Goal: Purchase product/service

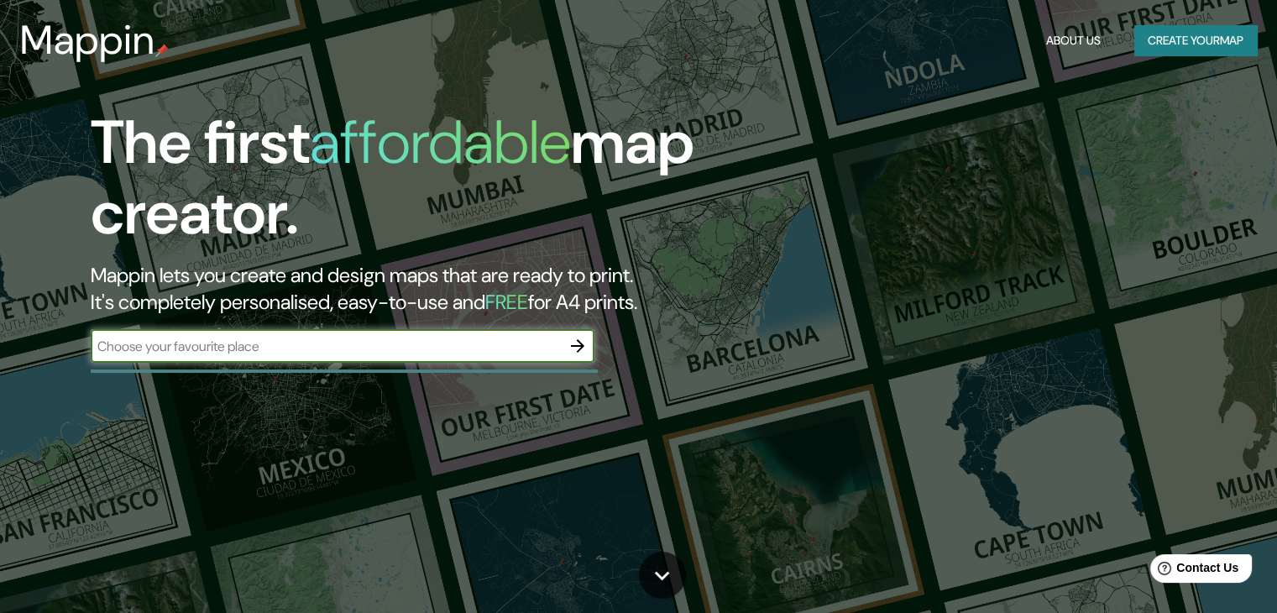
click at [355, 345] on input "text" at bounding box center [326, 346] width 470 height 19
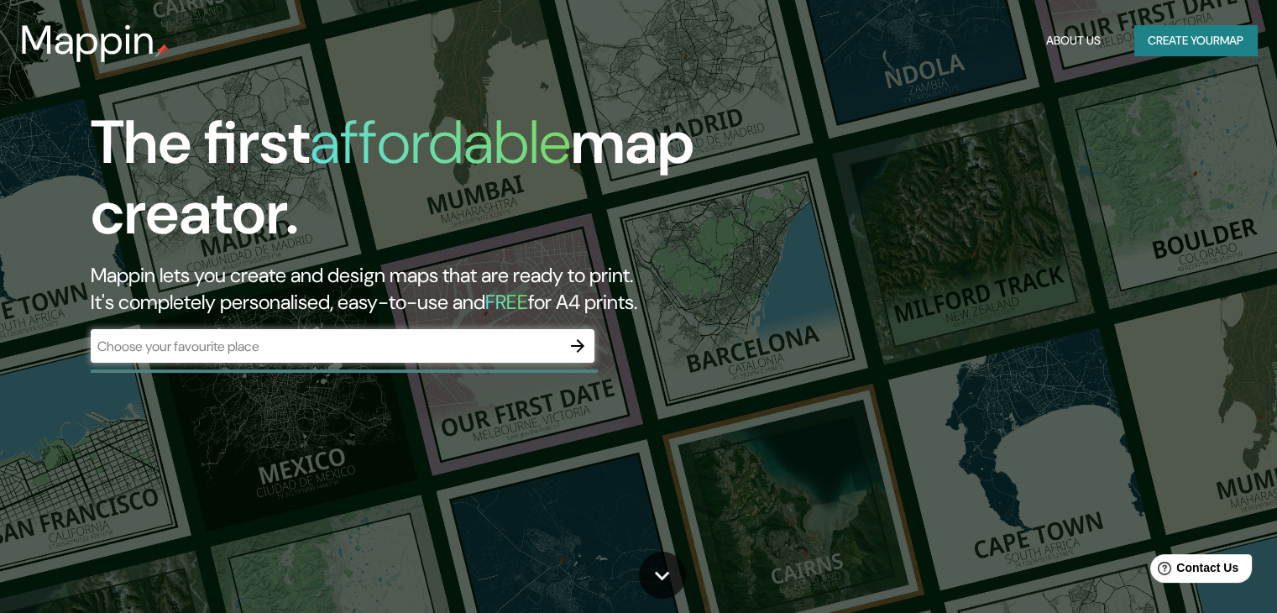
click at [418, 321] on div "The first affordable map creator. Mappin lets you create and design maps that a…" at bounding box center [410, 243] width 766 height 272
click at [433, 357] on div "​" at bounding box center [343, 346] width 504 height 34
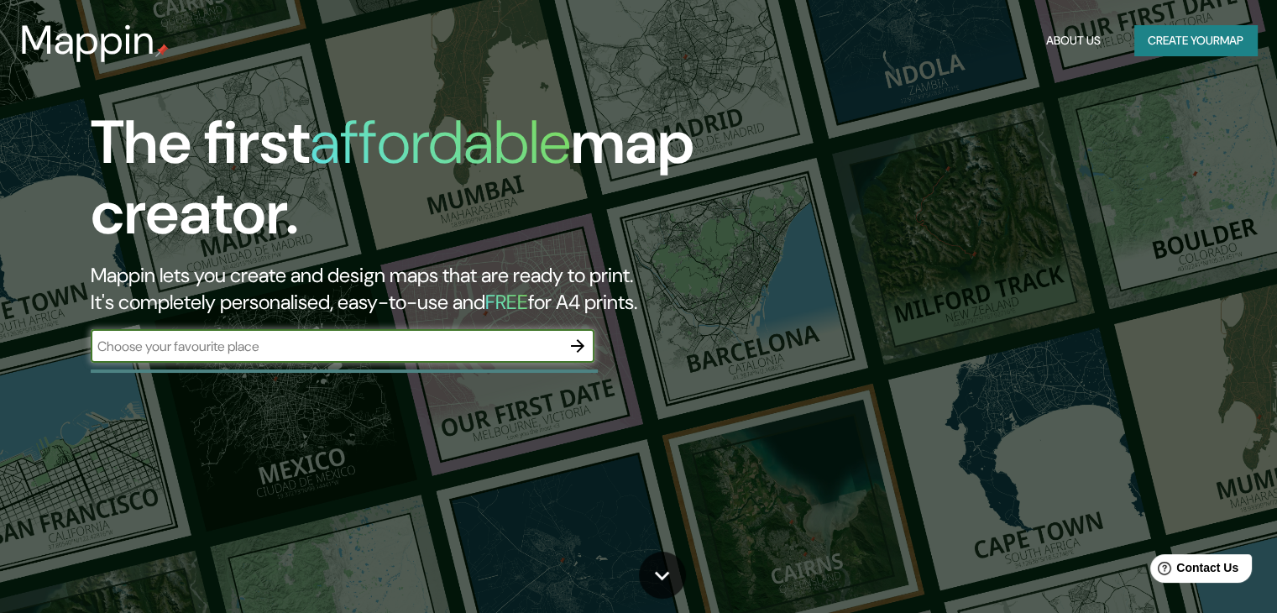
click at [444, 343] on input "text" at bounding box center [326, 346] width 470 height 19
type input "[GEOGRAPHIC_DATA]"
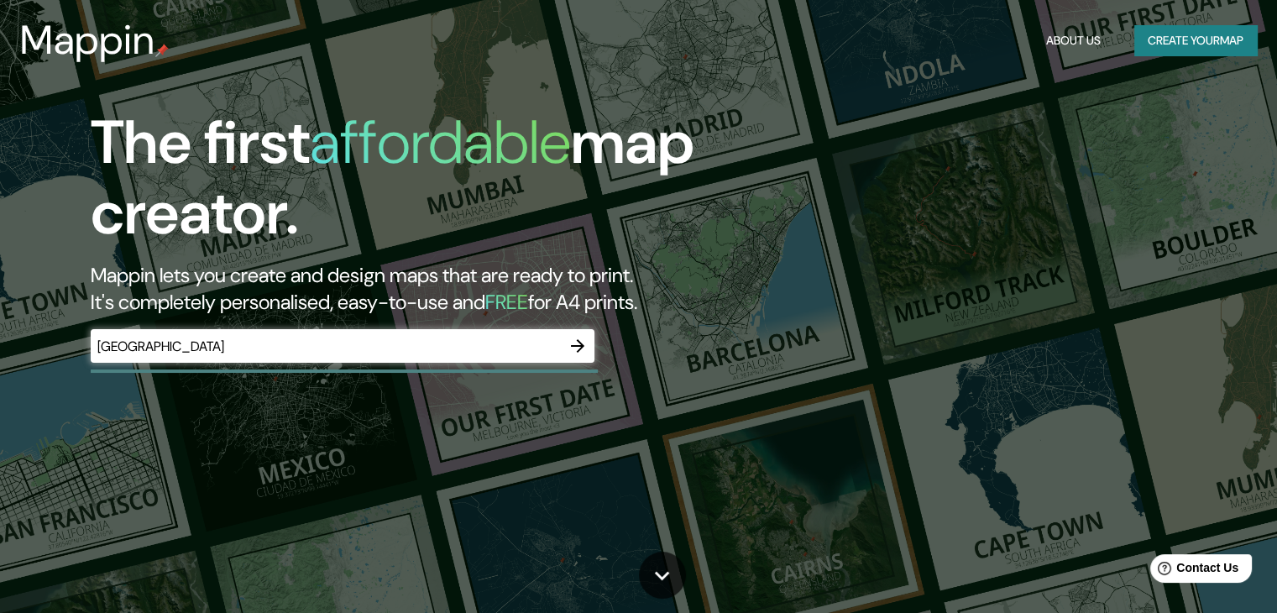
click at [604, 350] on div "The first affordable map creator. Mappin lets you create and design maps that a…" at bounding box center [410, 243] width 766 height 272
click at [583, 350] on icon "button" at bounding box center [578, 346] width 20 height 20
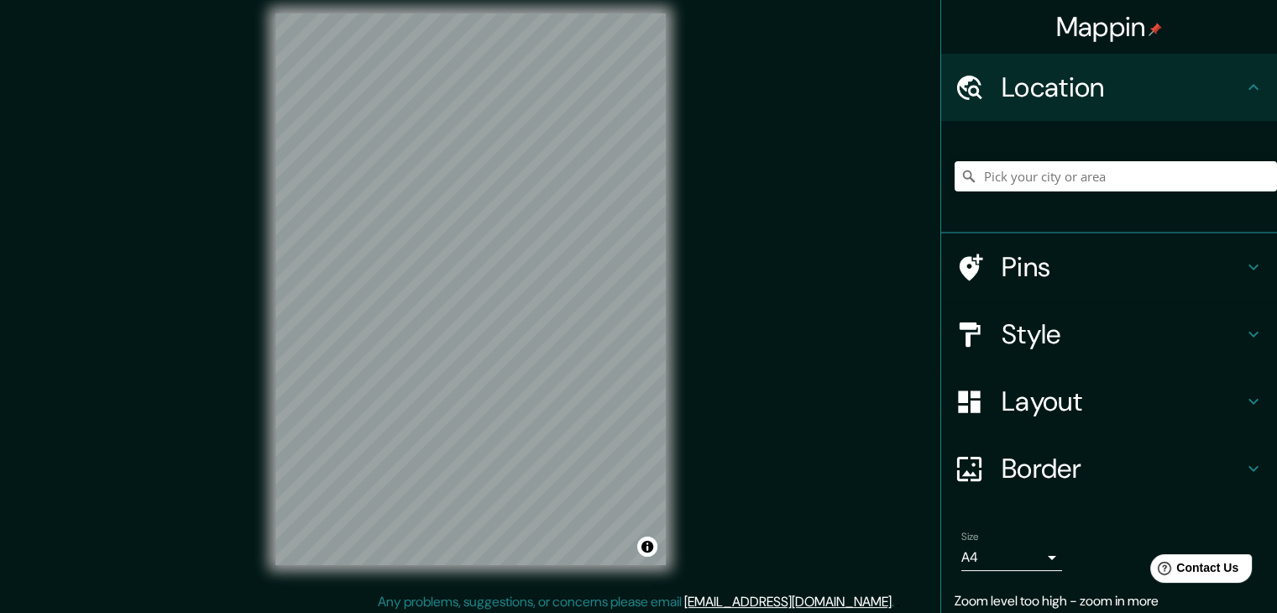
scroll to position [19, 0]
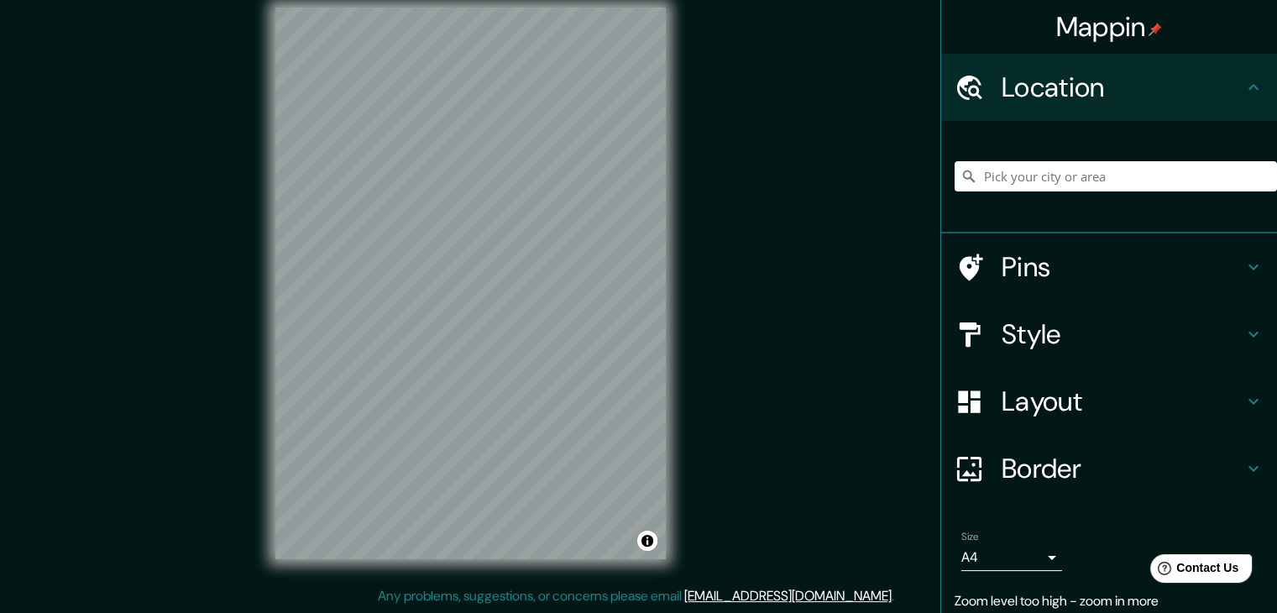
click at [1154, 261] on h4 "Pins" at bounding box center [1123, 267] width 242 height 34
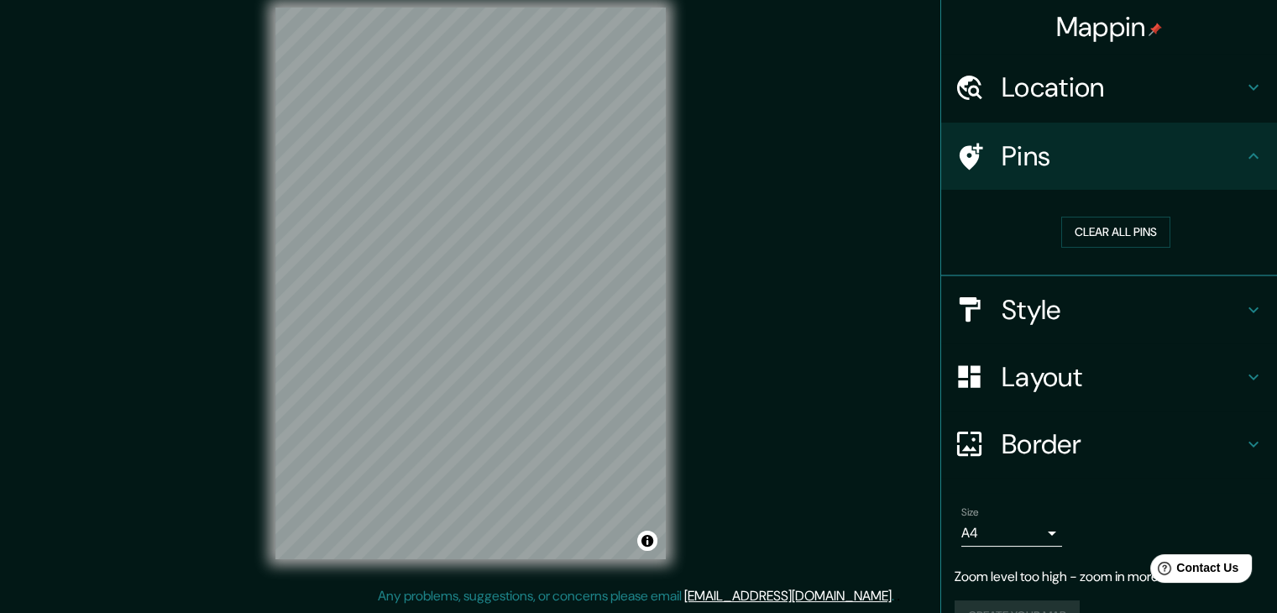
click at [1217, 159] on h4 "Pins" at bounding box center [1123, 156] width 242 height 34
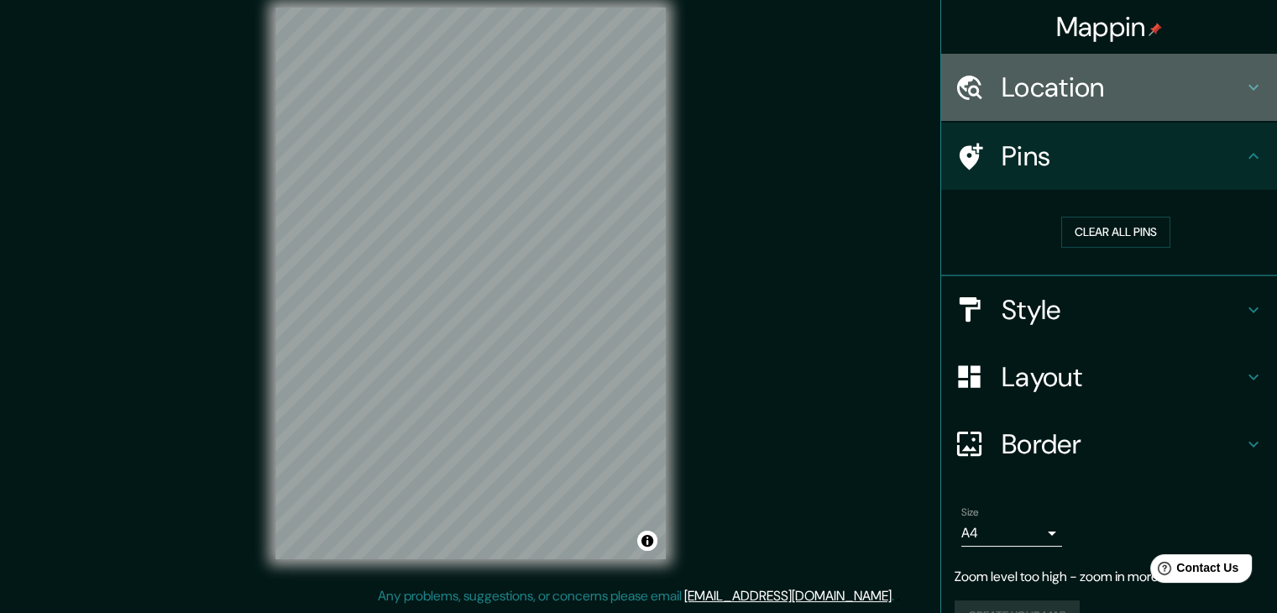
click at [1155, 62] on div "Location" at bounding box center [1109, 87] width 336 height 67
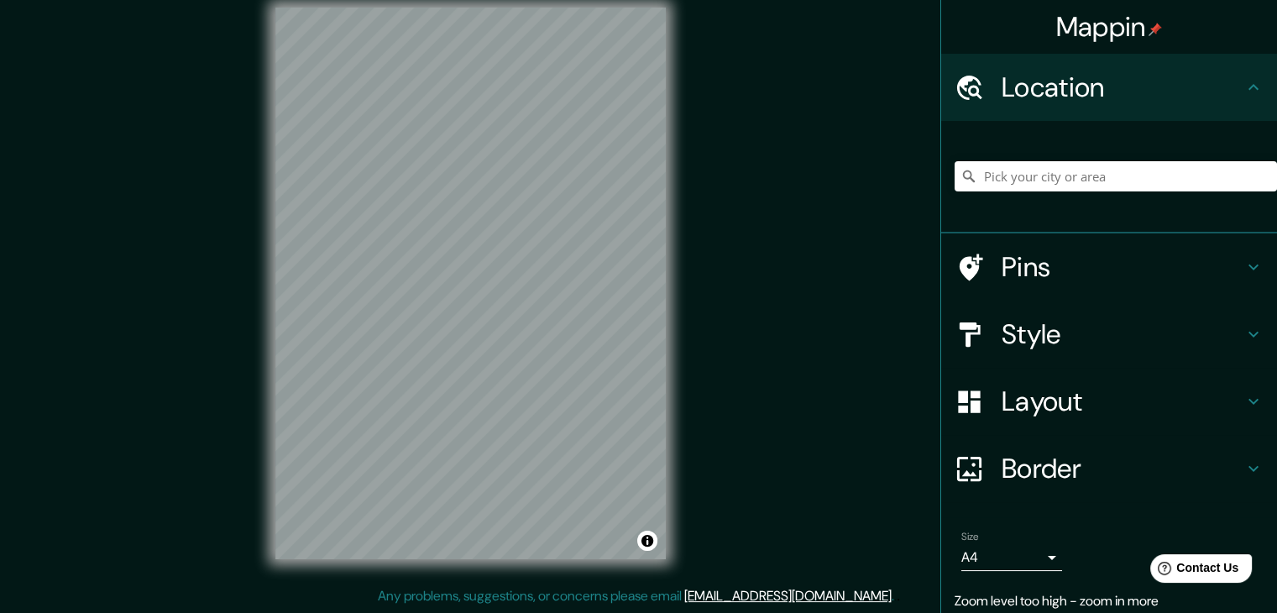
drag, startPoint x: 1143, startPoint y: 145, endPoint x: 1139, endPoint y: 162, distance: 17.1
click at [1143, 149] on div at bounding box center [1116, 176] width 322 height 84
click at [1139, 162] on input "Pick your city or area" at bounding box center [1116, 176] width 322 height 30
click at [1140, 185] on input "Pick your city or area" at bounding box center [1116, 176] width 322 height 30
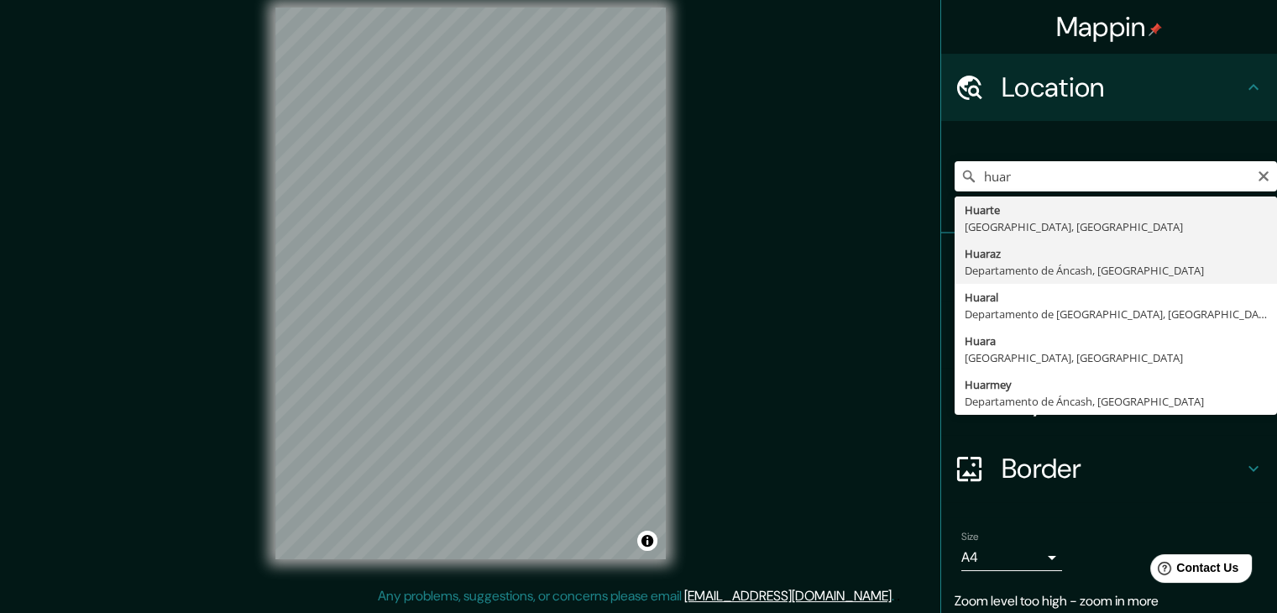
type input "Huaraz, [GEOGRAPHIC_DATA], [GEOGRAPHIC_DATA]"
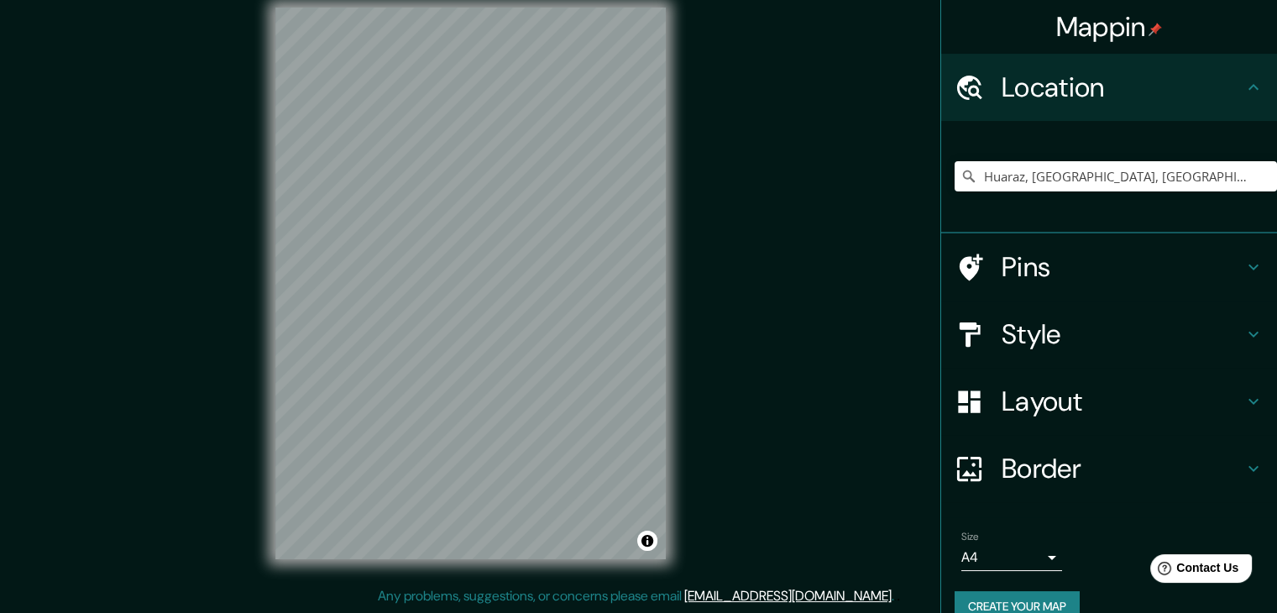
click at [1091, 254] on h4 "Pins" at bounding box center [1123, 267] width 242 height 34
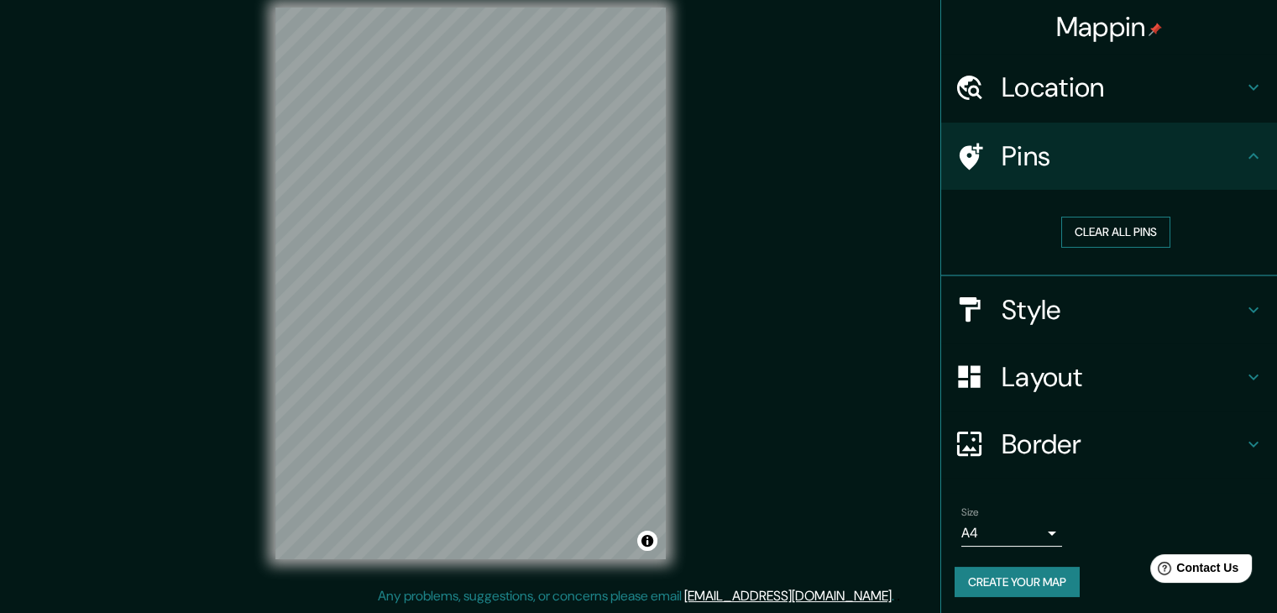
click at [1141, 238] on button "Clear all pins" at bounding box center [1115, 232] width 109 height 31
click at [1219, 159] on h4 "Pins" at bounding box center [1123, 156] width 242 height 34
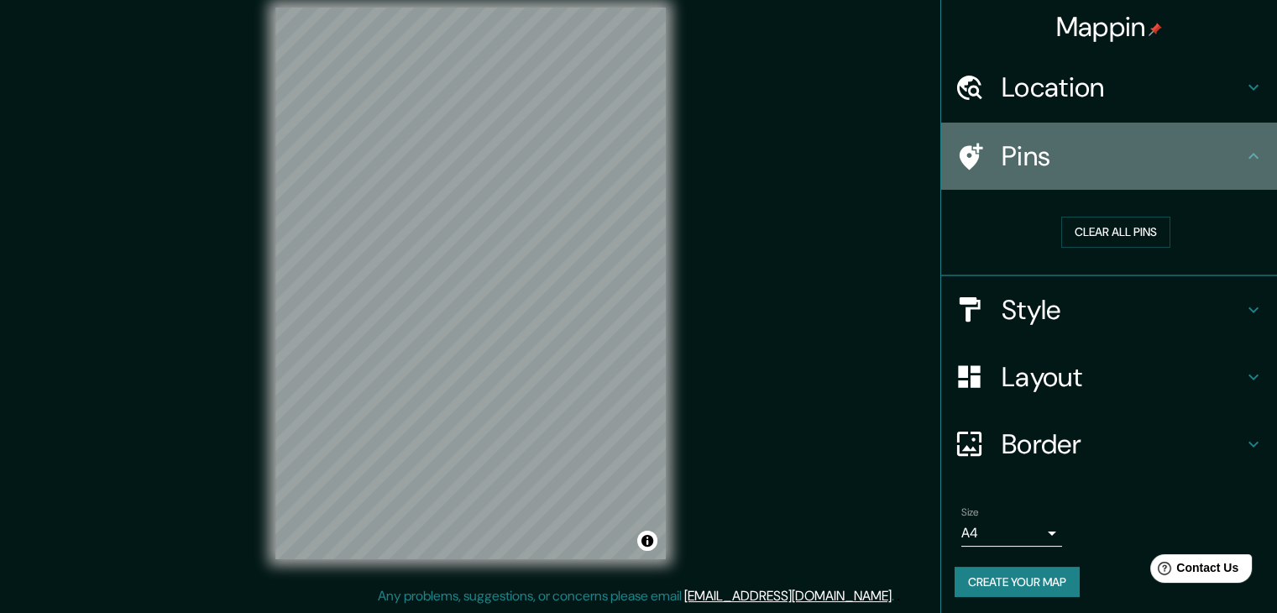
click at [1219, 159] on h4 "Pins" at bounding box center [1123, 156] width 242 height 34
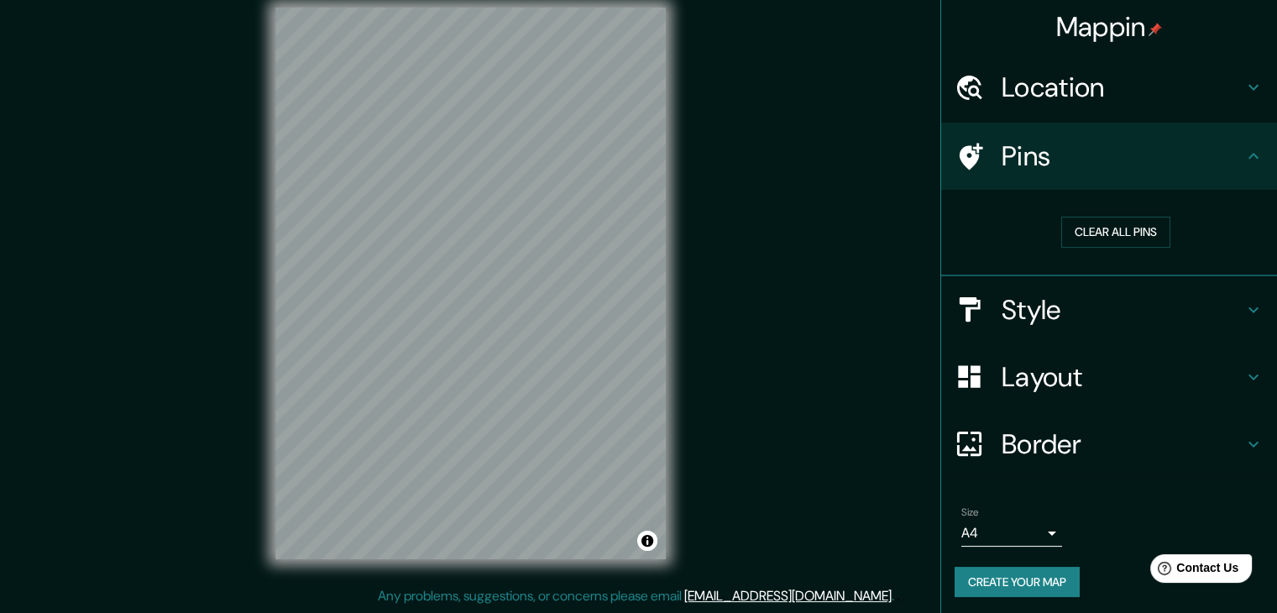
click at [1214, 320] on h4 "Style" at bounding box center [1123, 310] width 242 height 34
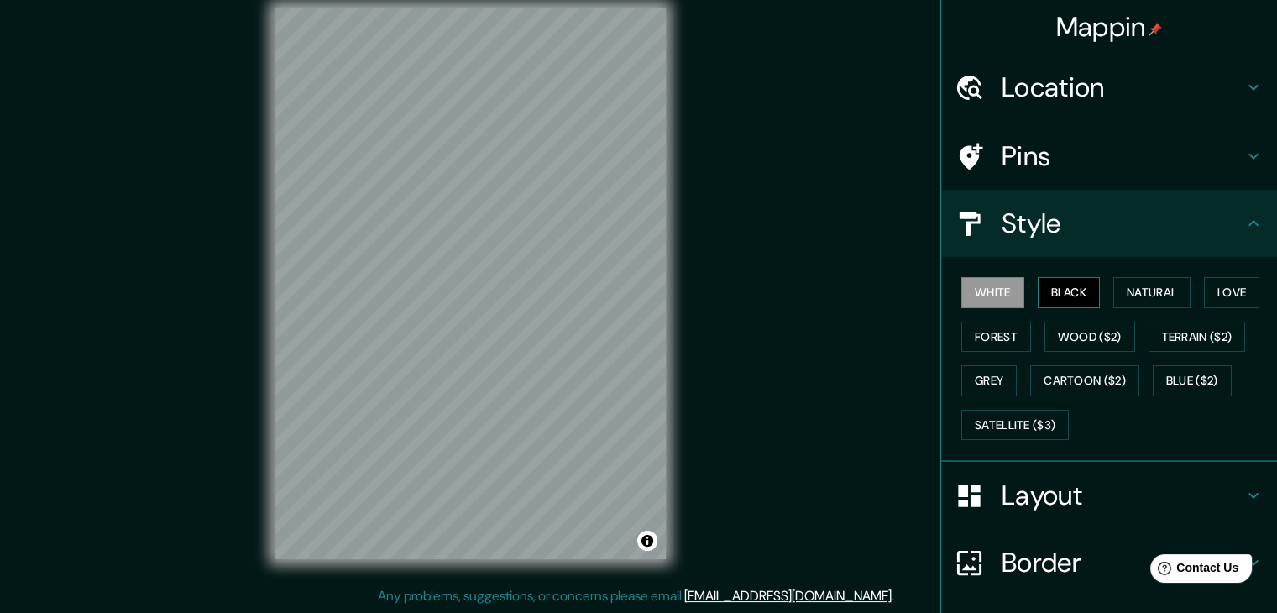
click at [1068, 303] on button "Black" at bounding box center [1069, 292] width 63 height 31
click at [1152, 285] on button "Natural" at bounding box center [1151, 292] width 77 height 31
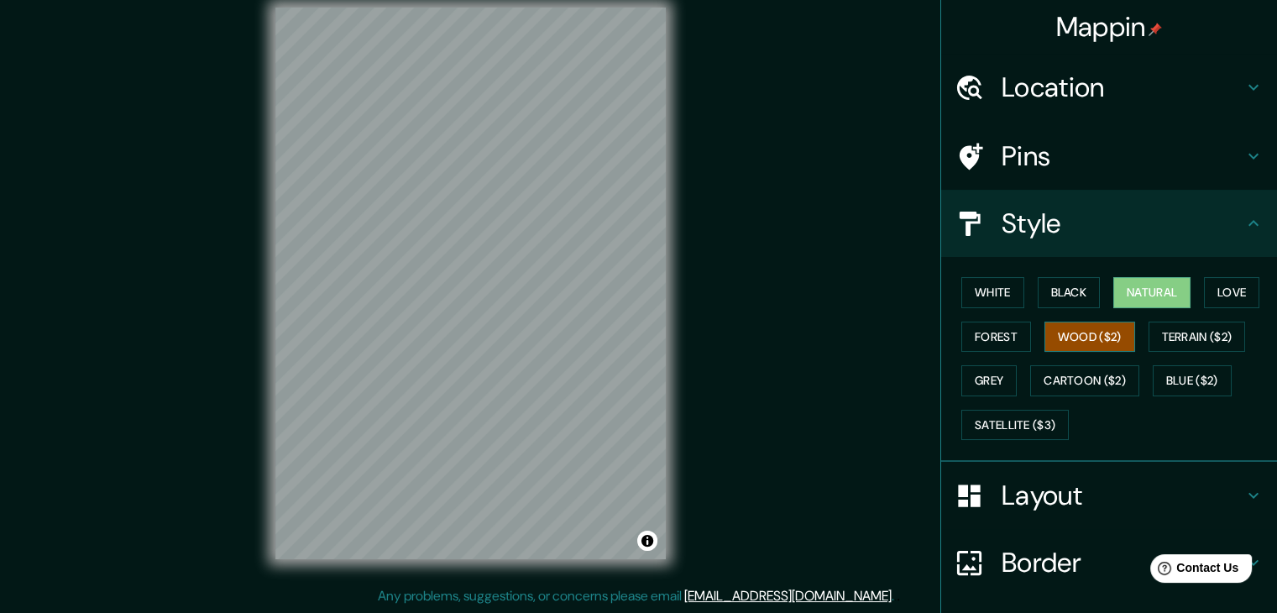
click at [1094, 345] on button "Wood ($2)" at bounding box center [1089, 337] width 91 height 31
click at [1028, 415] on button "Satellite ($3)" at bounding box center [1014, 425] width 107 height 31
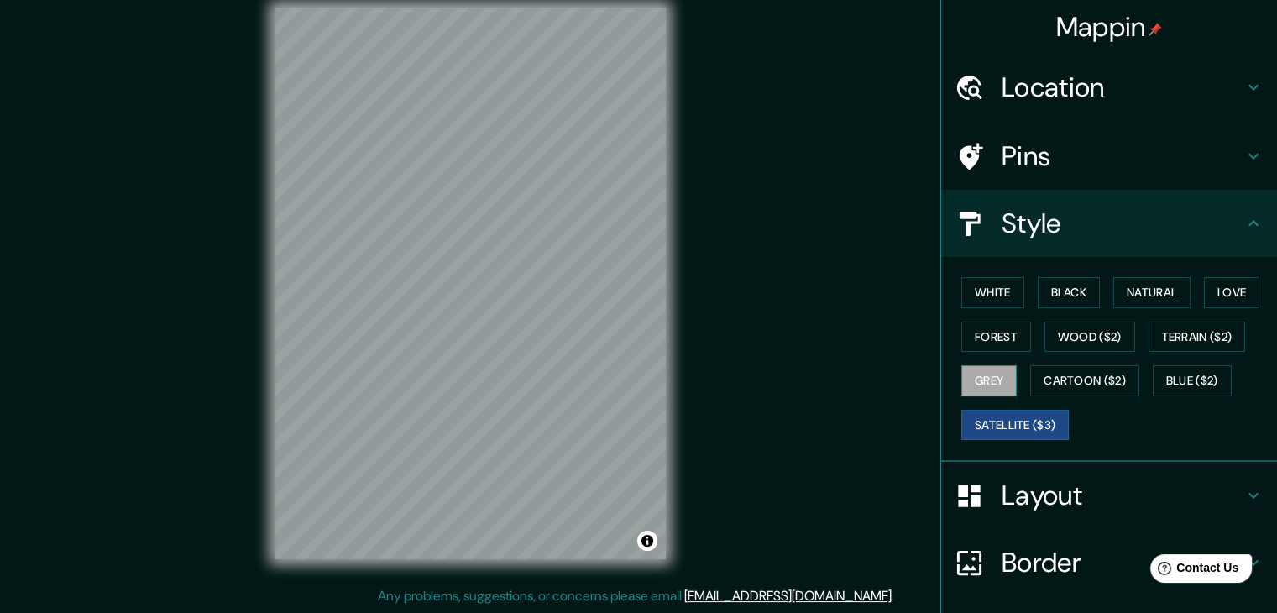
click at [992, 374] on button "Grey" at bounding box center [988, 380] width 55 height 31
click at [1206, 369] on button "Blue ($2)" at bounding box center [1192, 380] width 79 height 31
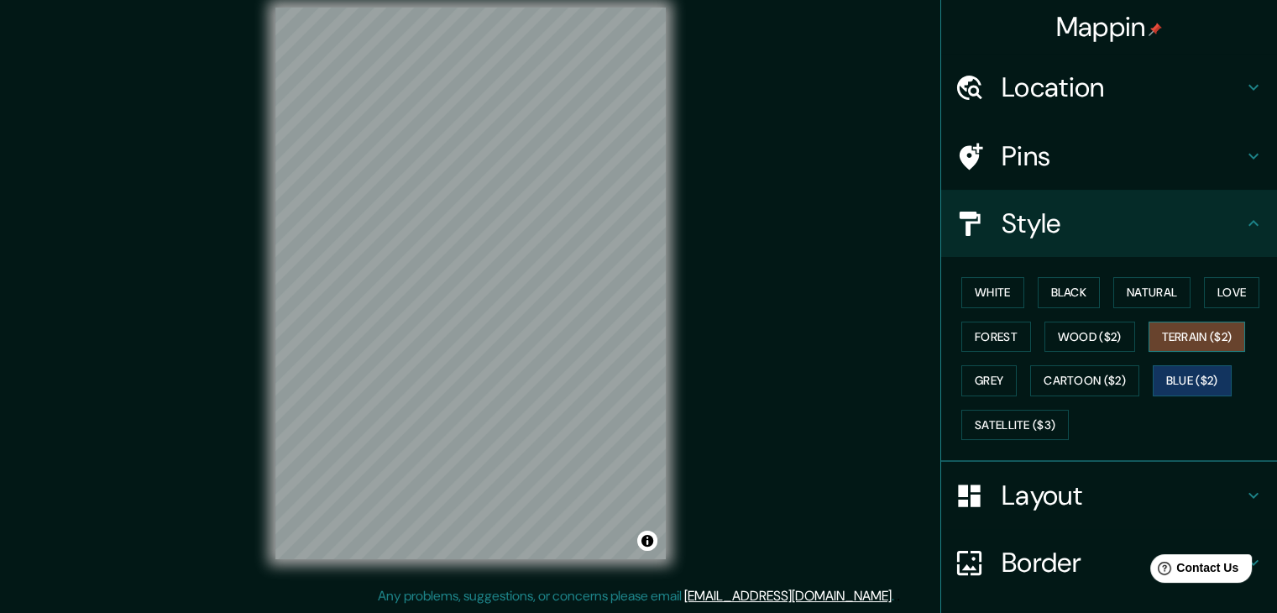
click at [1211, 342] on button "Terrain ($2)" at bounding box center [1196, 337] width 97 height 31
click at [1239, 293] on button "Love" at bounding box center [1231, 292] width 55 height 31
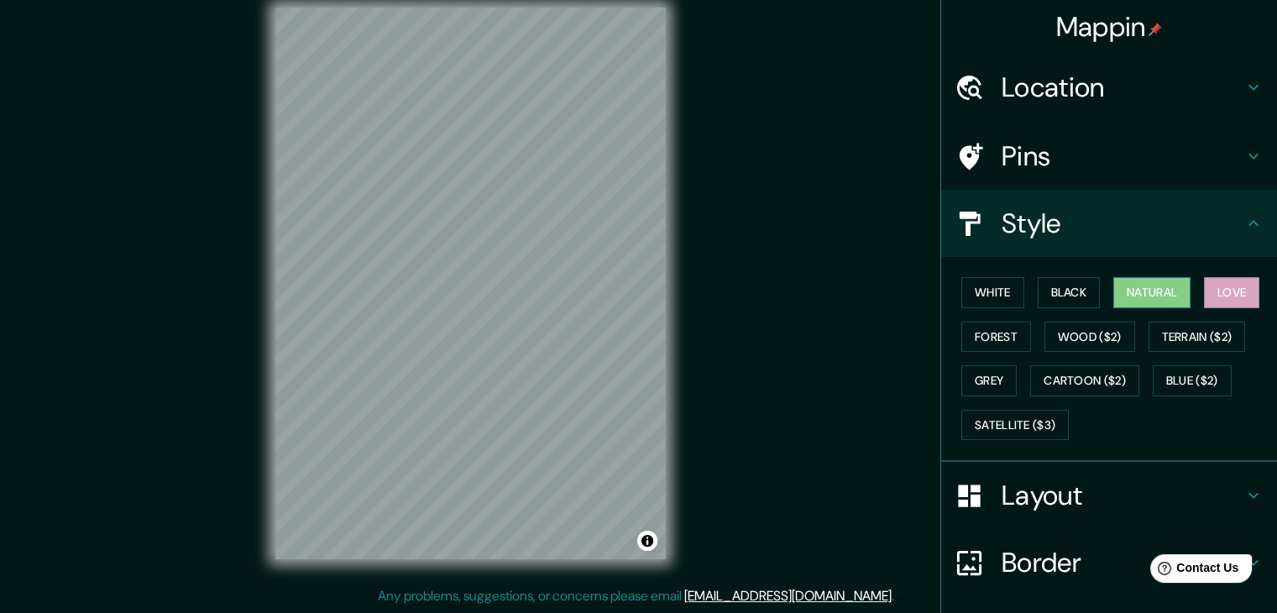
click at [1161, 293] on button "Natural" at bounding box center [1151, 292] width 77 height 31
click at [991, 296] on button "White" at bounding box center [992, 292] width 63 height 31
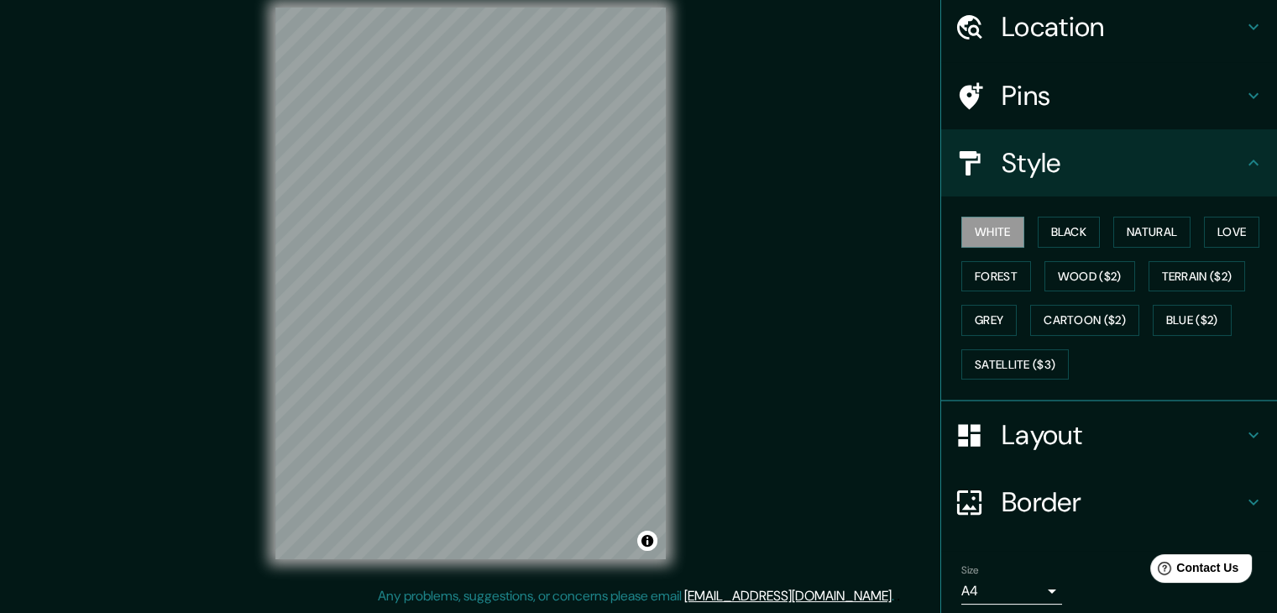
scroll to position [121, 0]
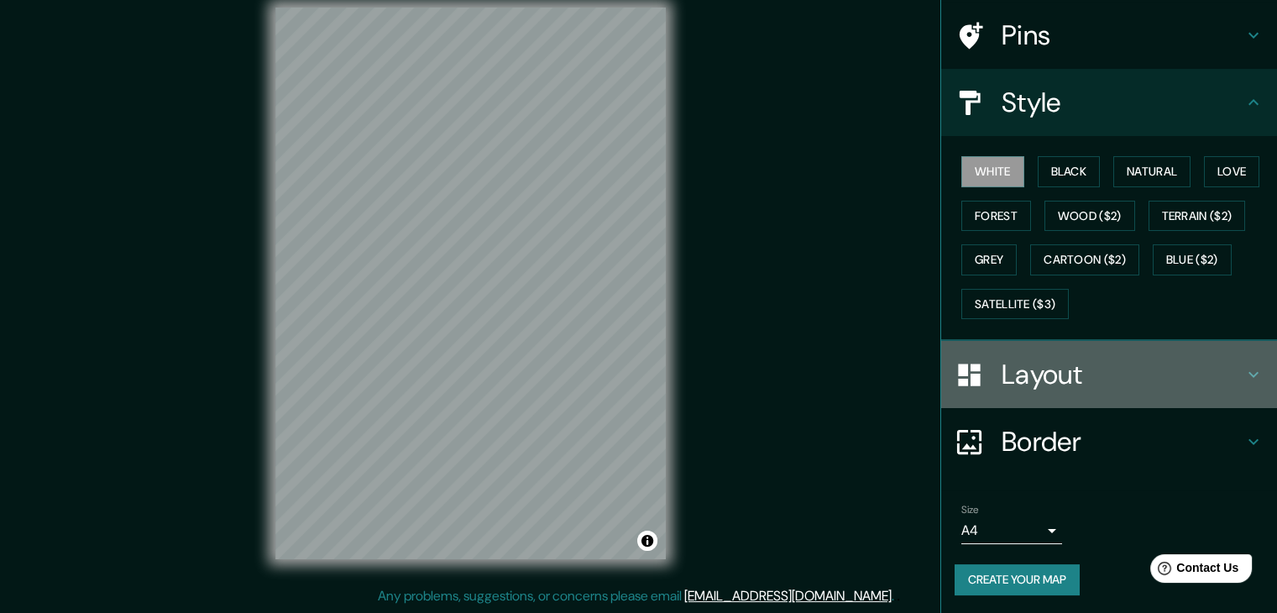
click at [1078, 384] on h4 "Layout" at bounding box center [1123, 375] width 242 height 34
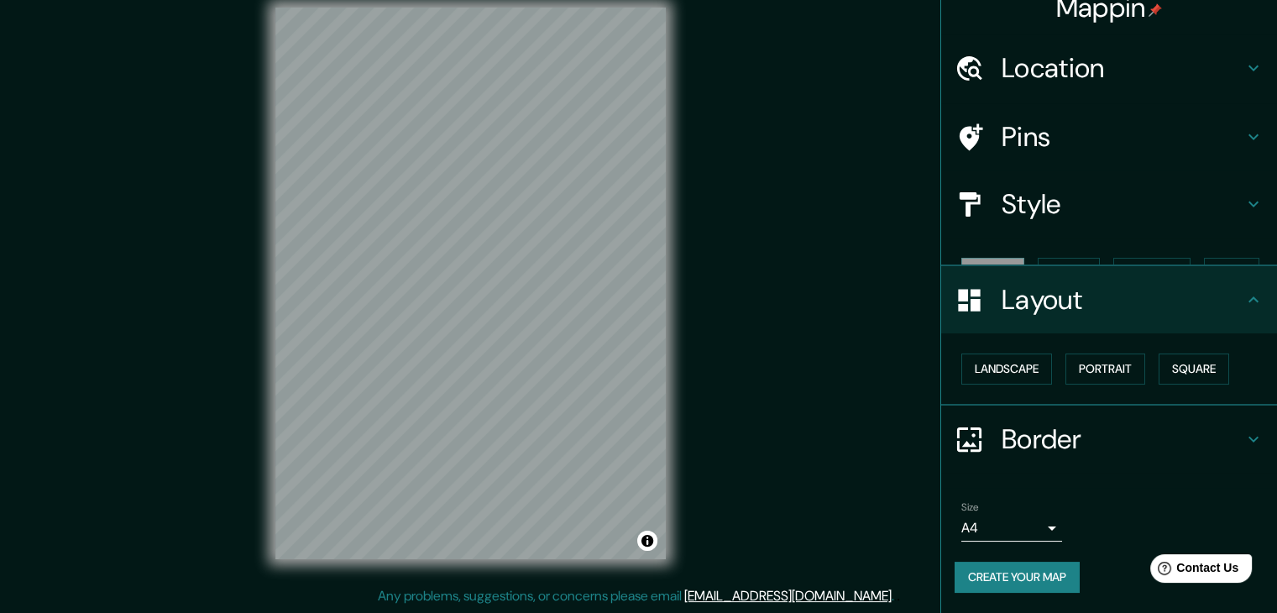
scroll to position [0, 0]
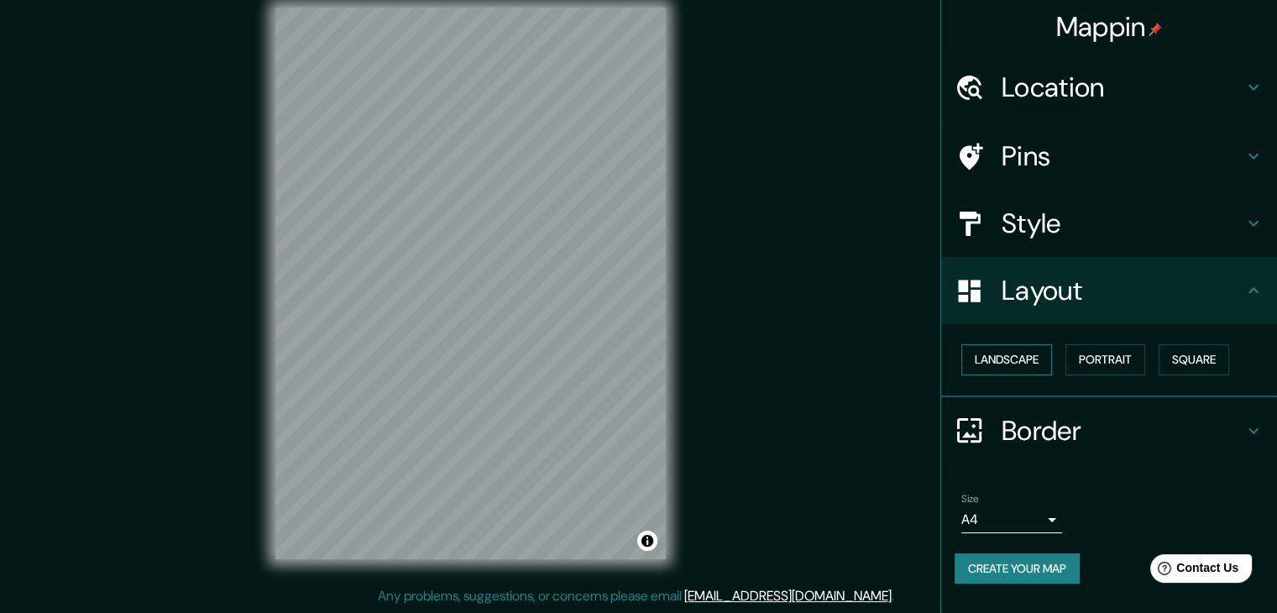
click at [1033, 369] on button "Landscape" at bounding box center [1006, 359] width 91 height 31
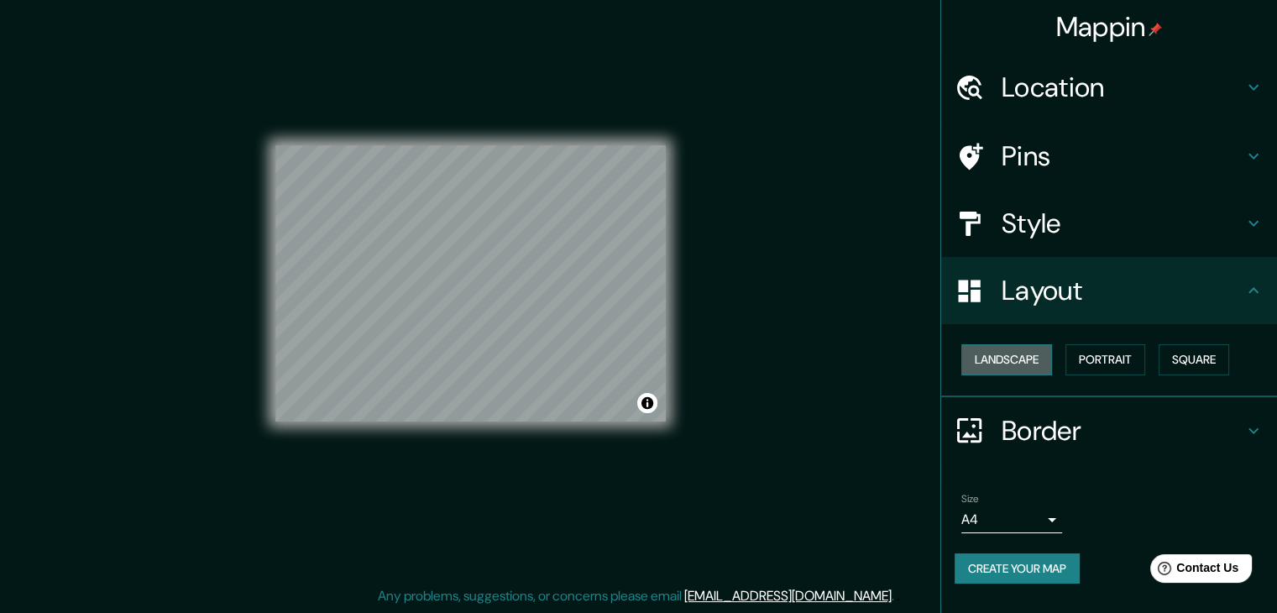
click at [1033, 369] on button "Landscape" at bounding box center [1006, 359] width 91 height 31
click at [1101, 367] on button "Portrait" at bounding box center [1105, 359] width 80 height 31
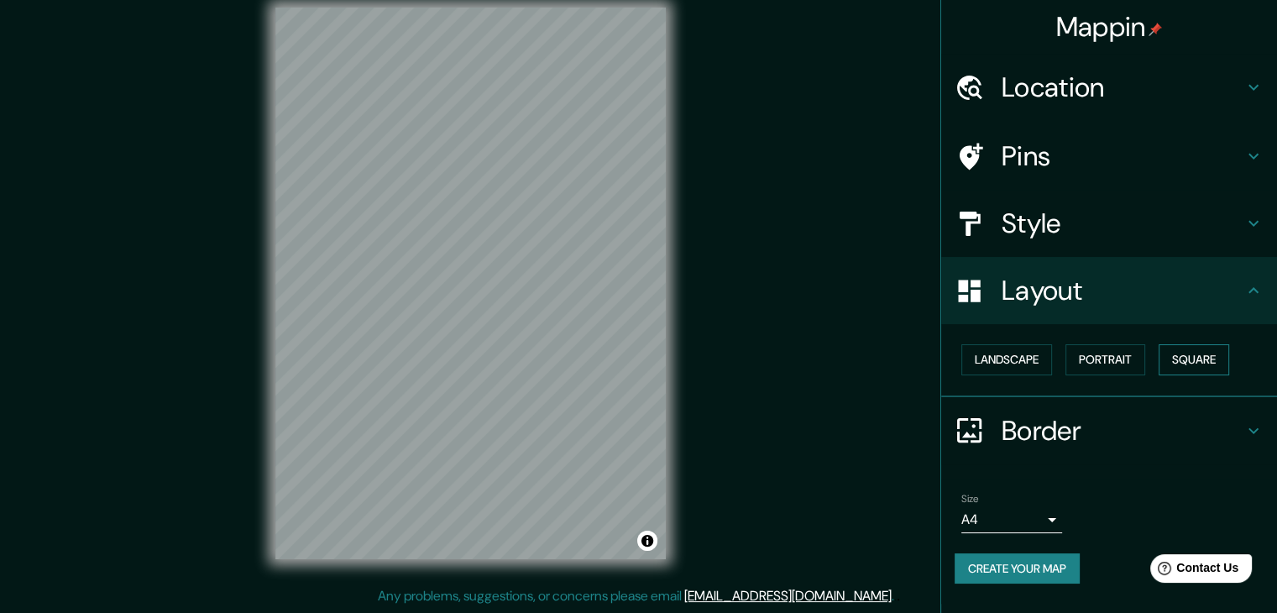
click at [1208, 355] on button "Square" at bounding box center [1194, 359] width 71 height 31
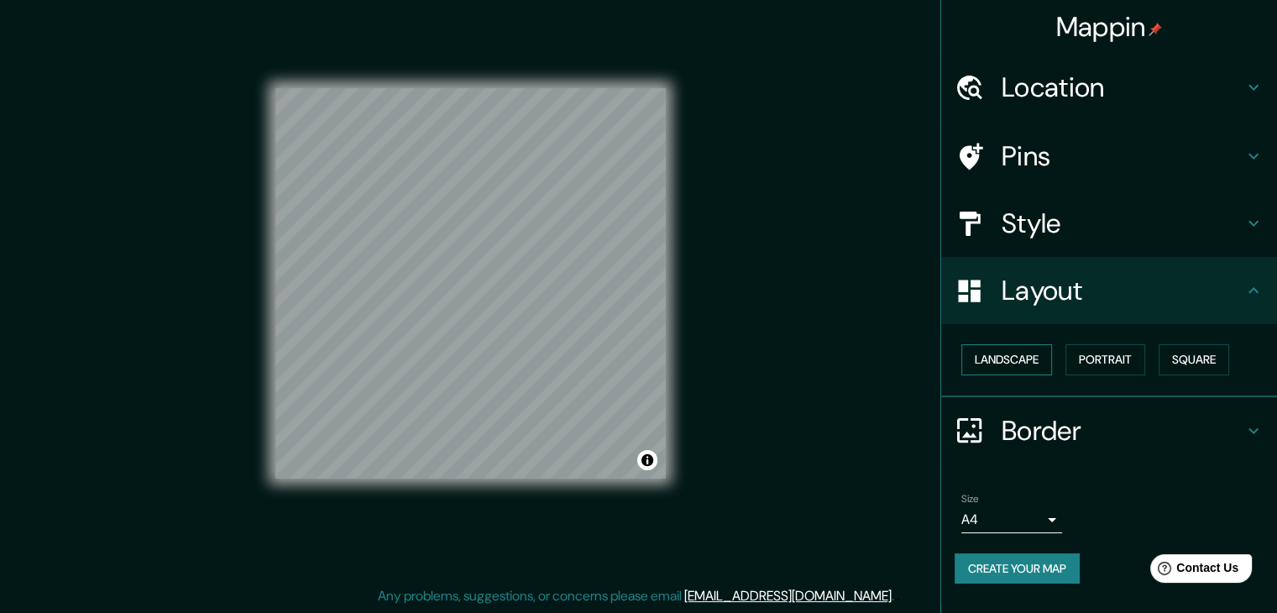
click at [1013, 364] on button "Landscape" at bounding box center [1006, 359] width 91 height 31
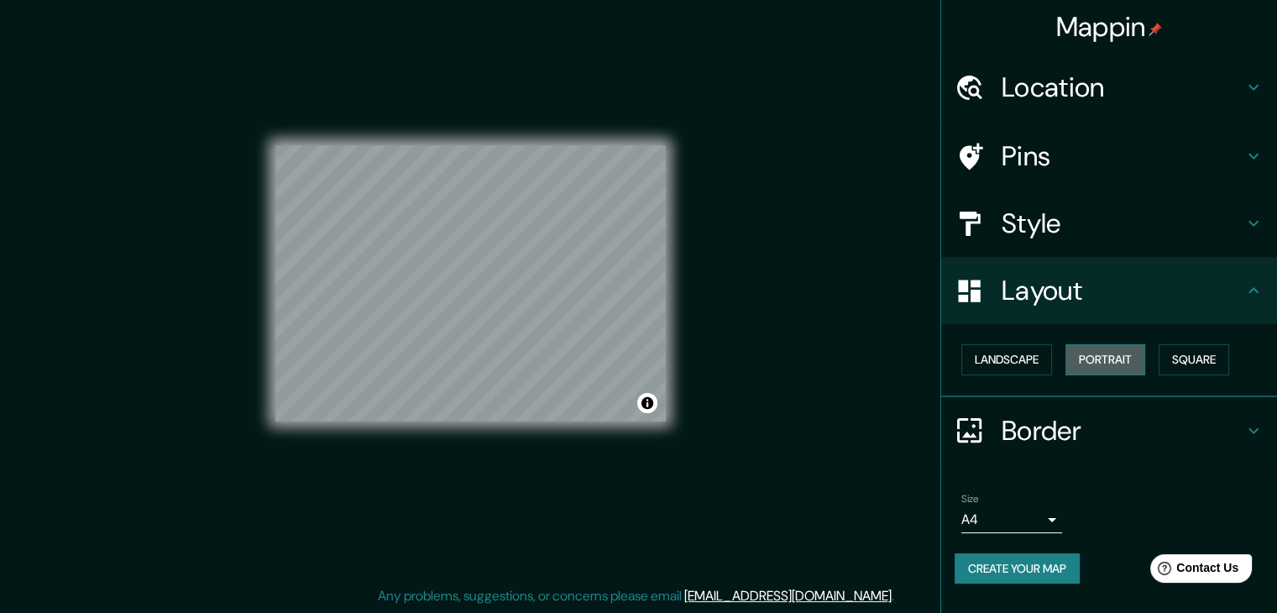
click at [1127, 352] on button "Portrait" at bounding box center [1105, 359] width 80 height 31
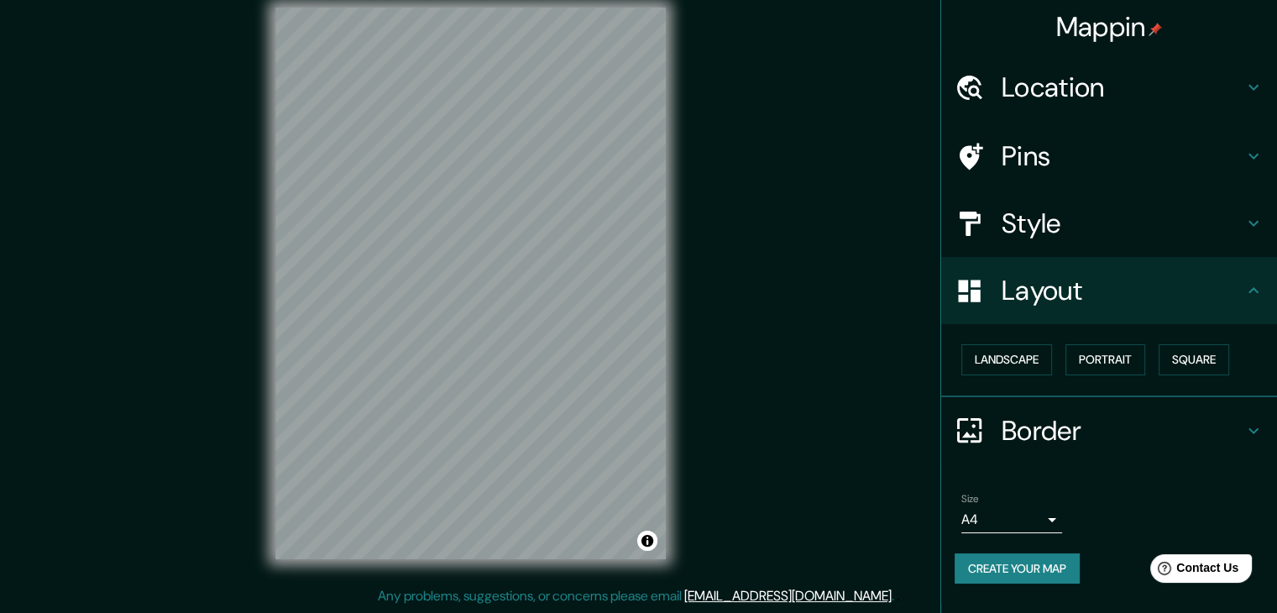
click at [1068, 480] on li "Size A4 single Create your map" at bounding box center [1109, 541] width 336 height 125
click at [1101, 426] on h4 "Border" at bounding box center [1123, 431] width 242 height 34
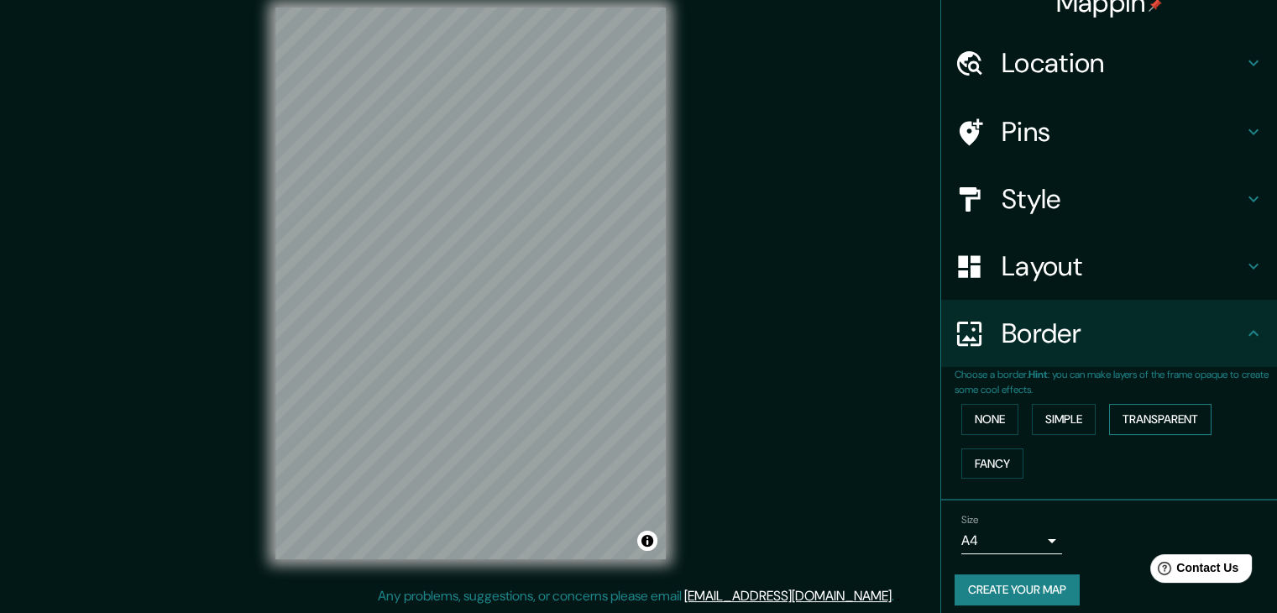
scroll to position [35, 0]
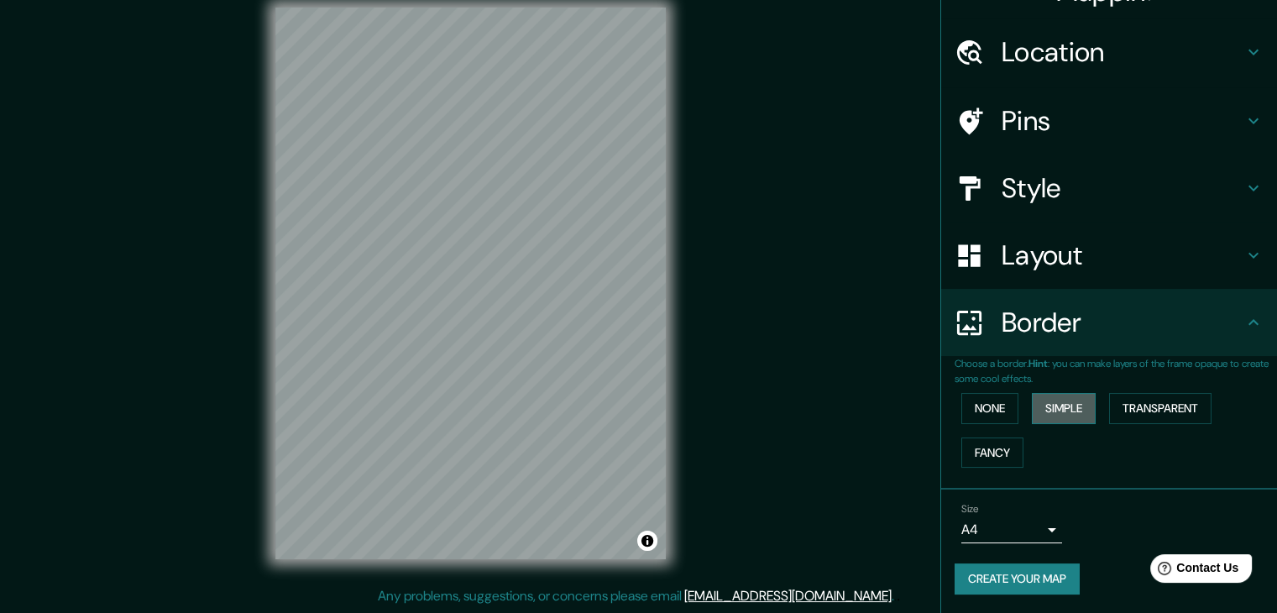
click at [1038, 414] on button "Simple" at bounding box center [1064, 408] width 64 height 31
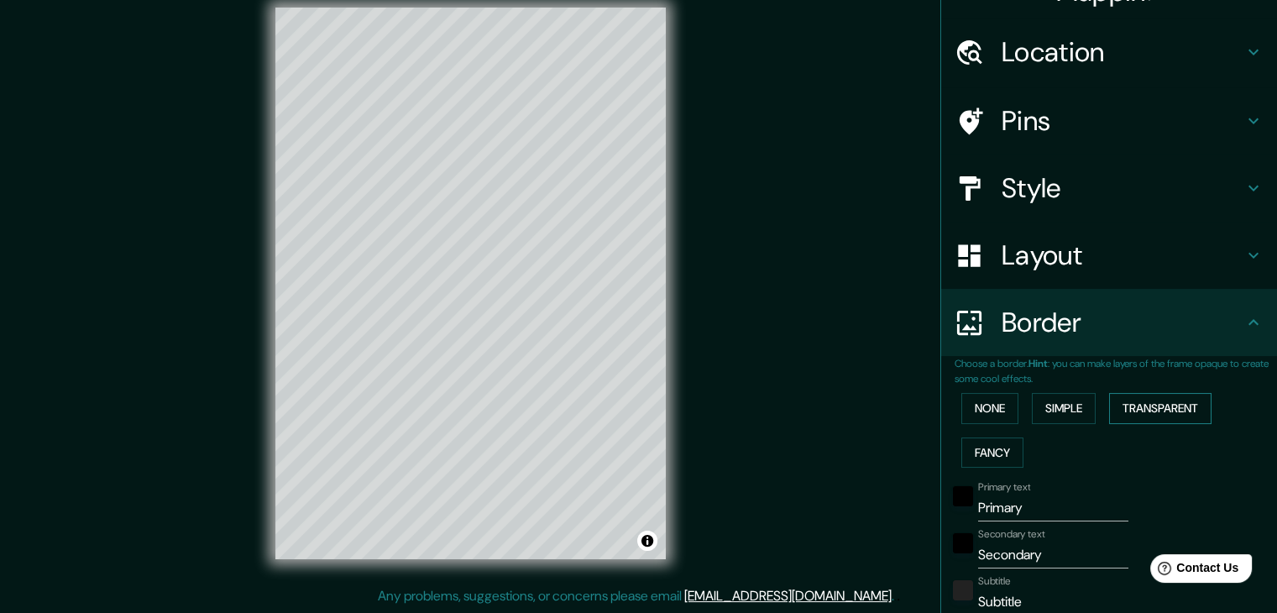
click at [1167, 413] on button "Transparent" at bounding box center [1160, 408] width 102 height 31
click at [974, 409] on button "None" at bounding box center [989, 408] width 57 height 31
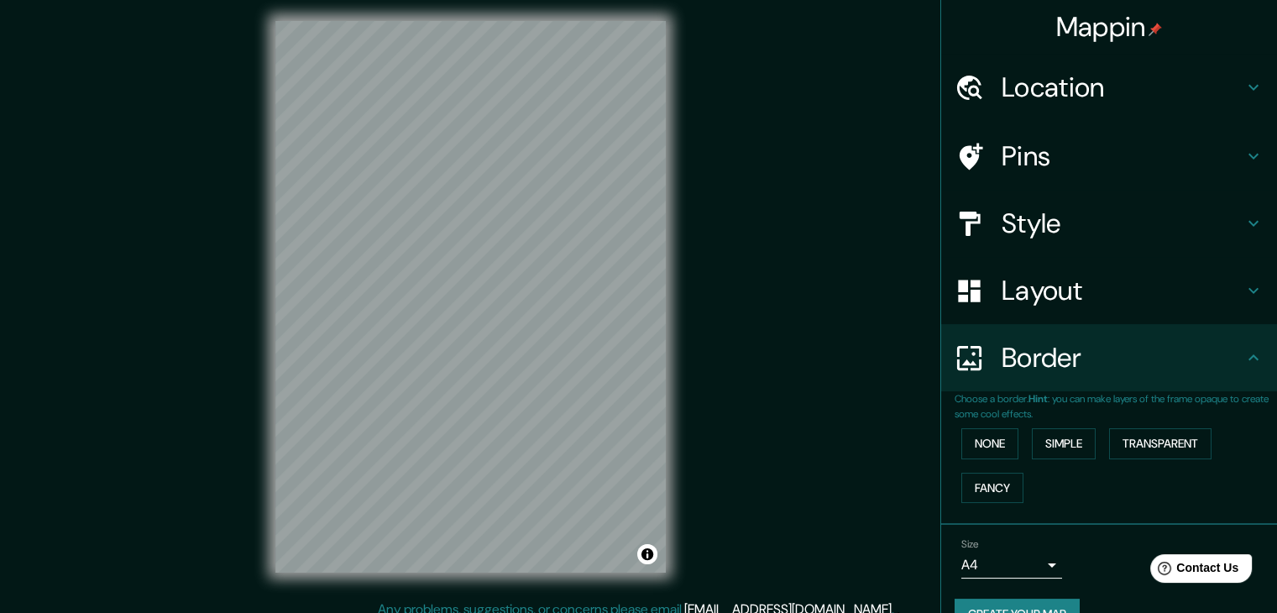
scroll to position [0, 0]
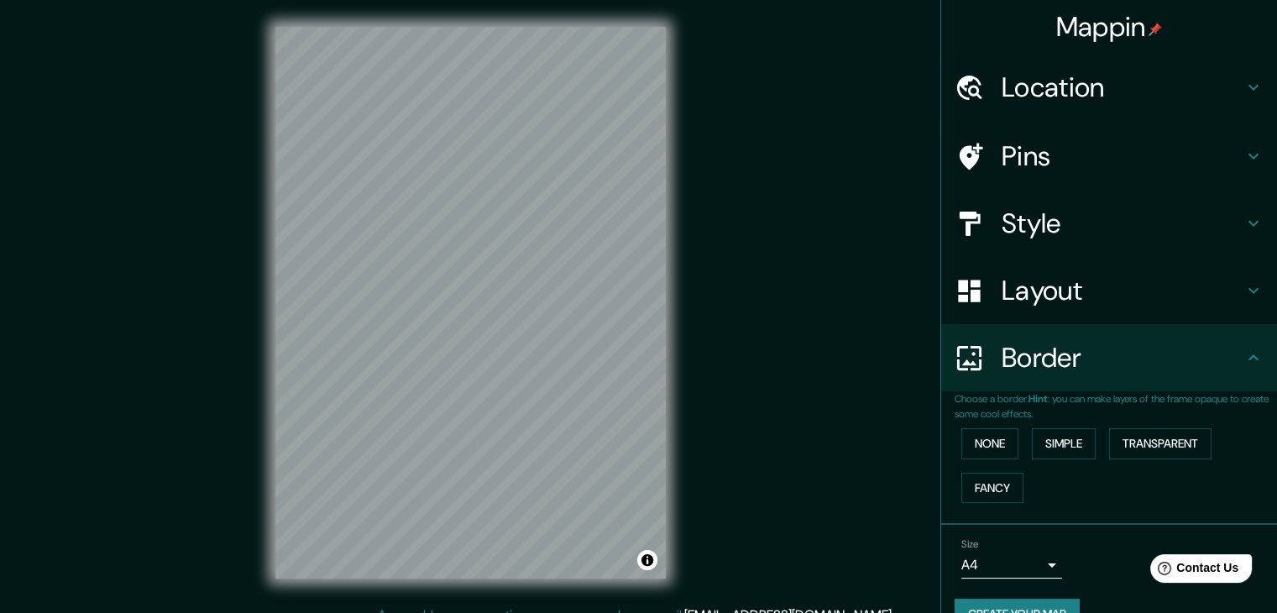
click at [1167, 75] on h4 "Location" at bounding box center [1123, 88] width 242 height 34
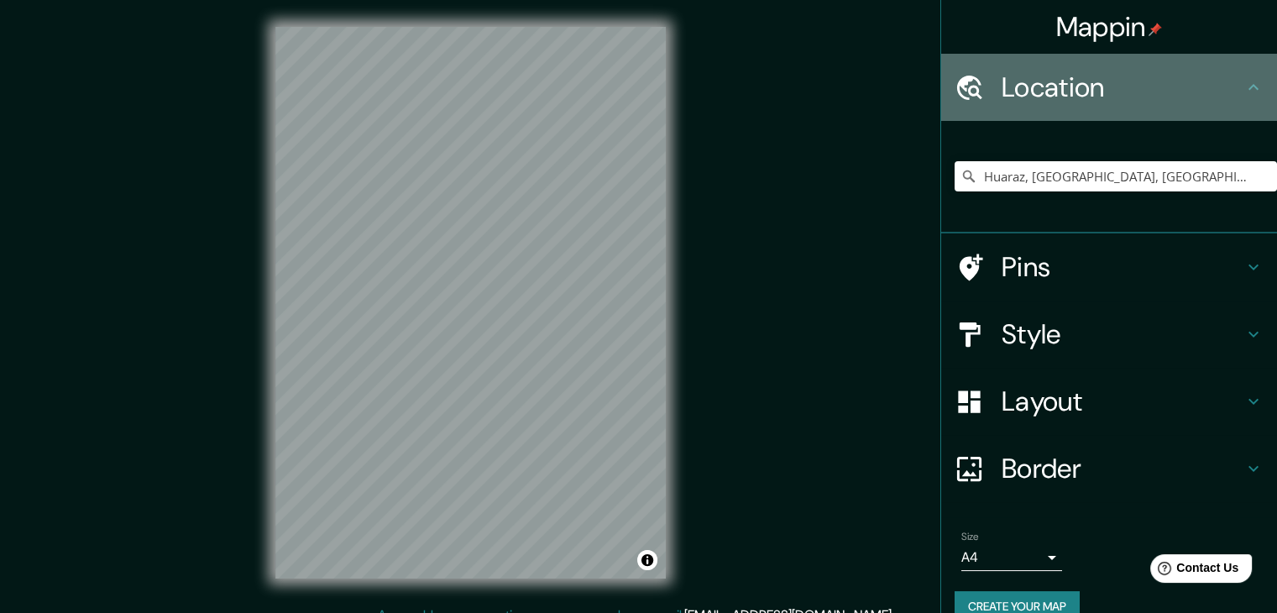
click at [1167, 75] on h4 "Location" at bounding box center [1123, 88] width 242 height 34
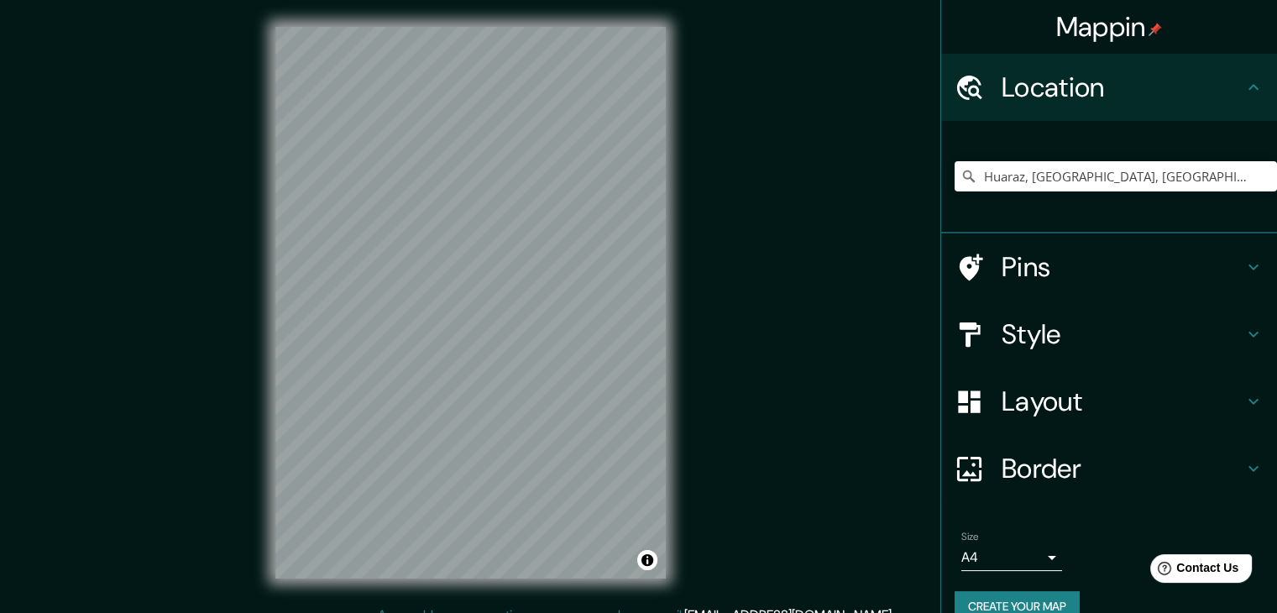
click at [1174, 297] on div "Pins" at bounding box center [1109, 266] width 336 height 67
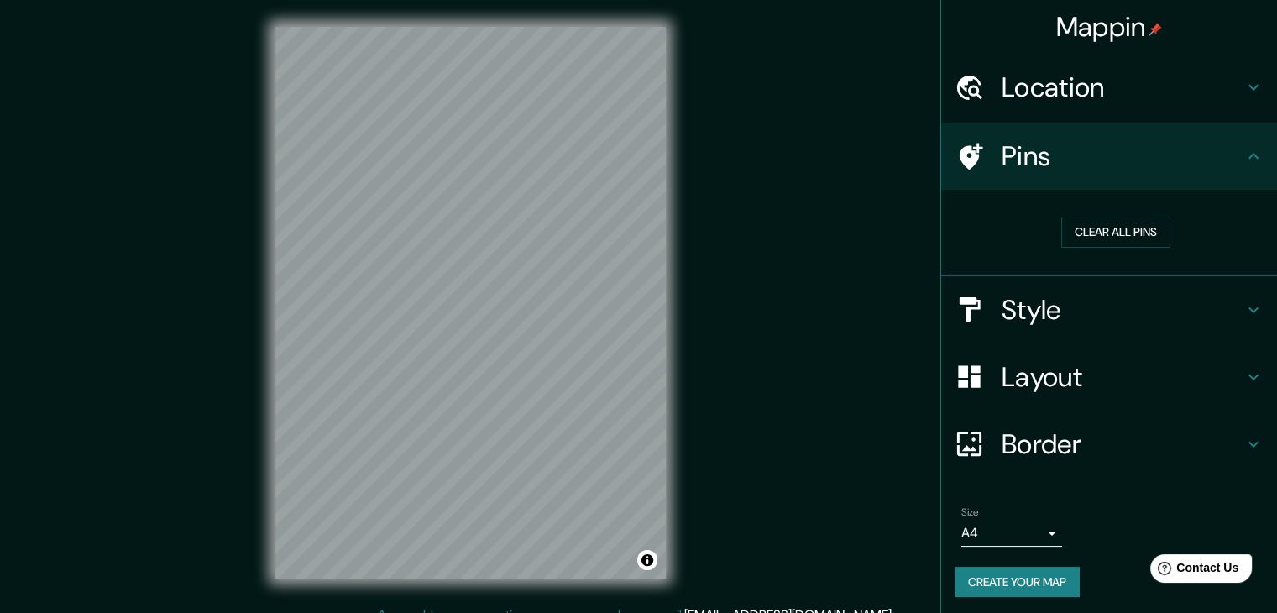
click at [1164, 306] on h4 "Style" at bounding box center [1123, 310] width 242 height 34
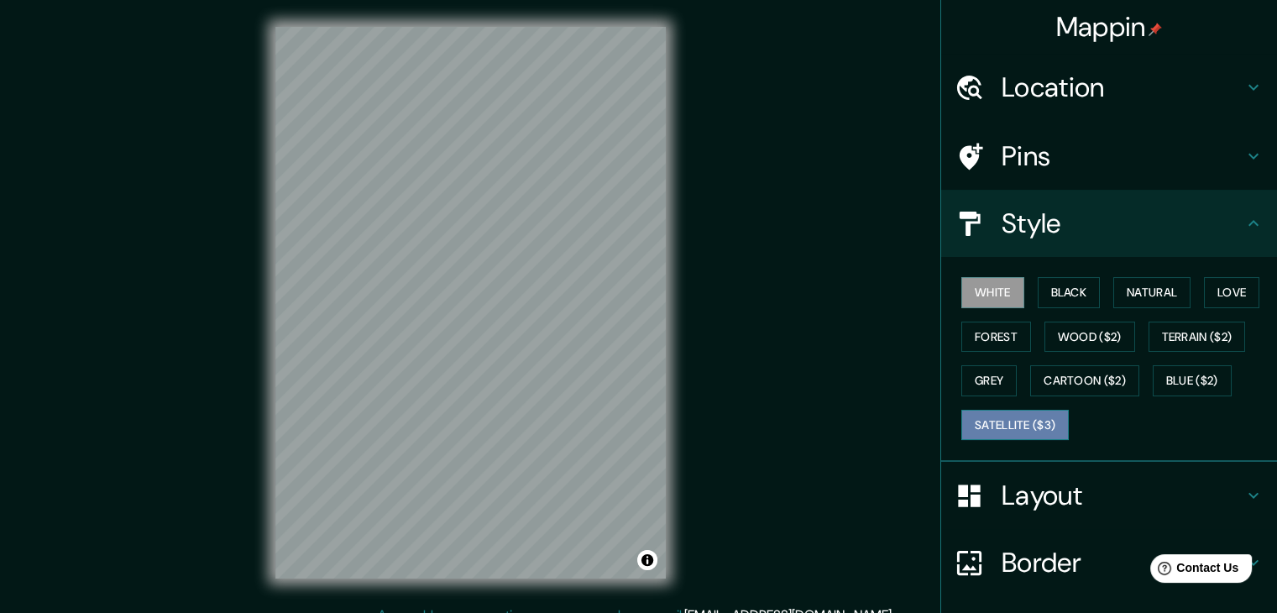
click at [1007, 431] on button "Satellite ($3)" at bounding box center [1014, 425] width 107 height 31
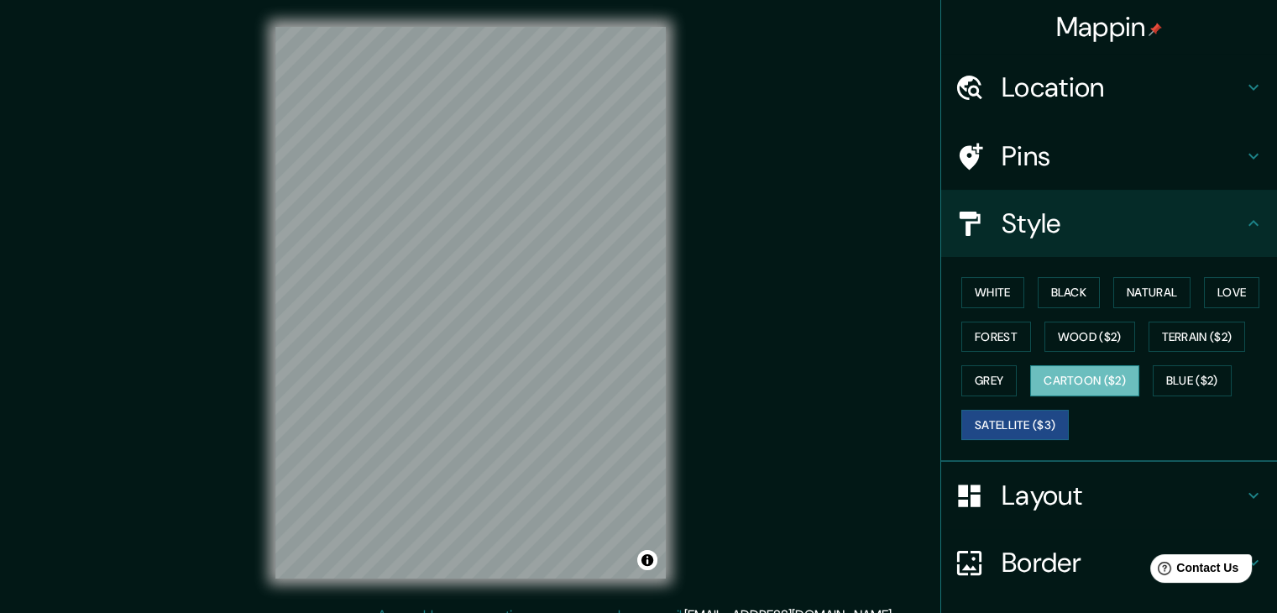
click at [1070, 371] on button "Cartoon ($2)" at bounding box center [1084, 380] width 109 height 31
click at [1085, 327] on button "Wood ($2)" at bounding box center [1089, 337] width 91 height 31
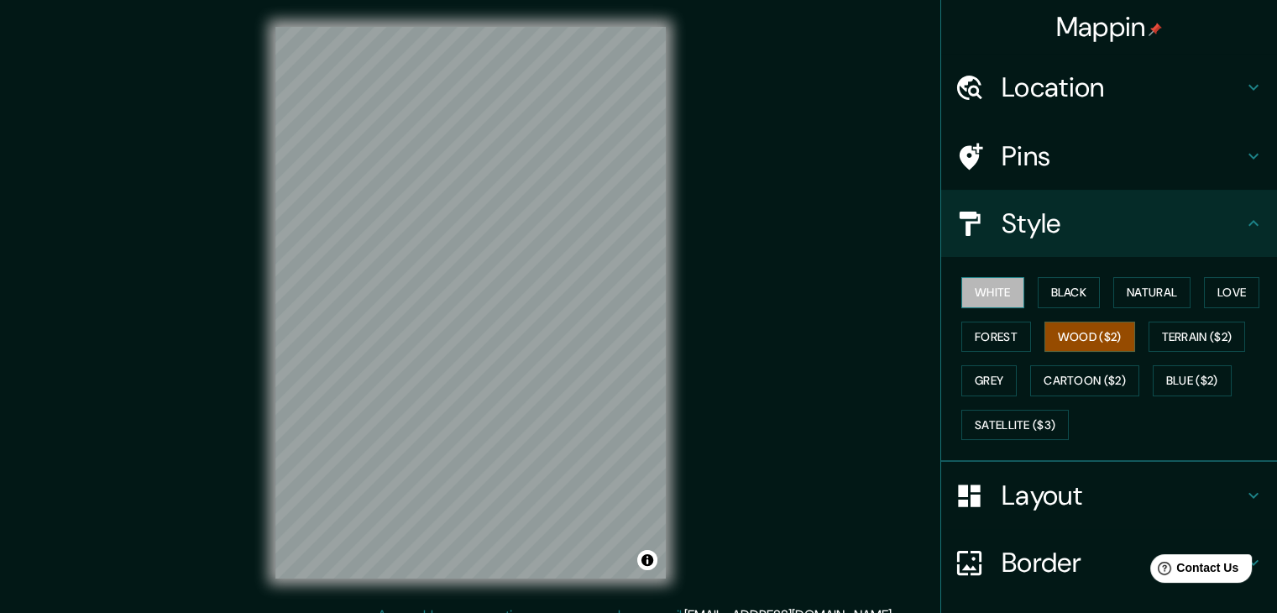
click at [999, 300] on button "White" at bounding box center [992, 292] width 63 height 31
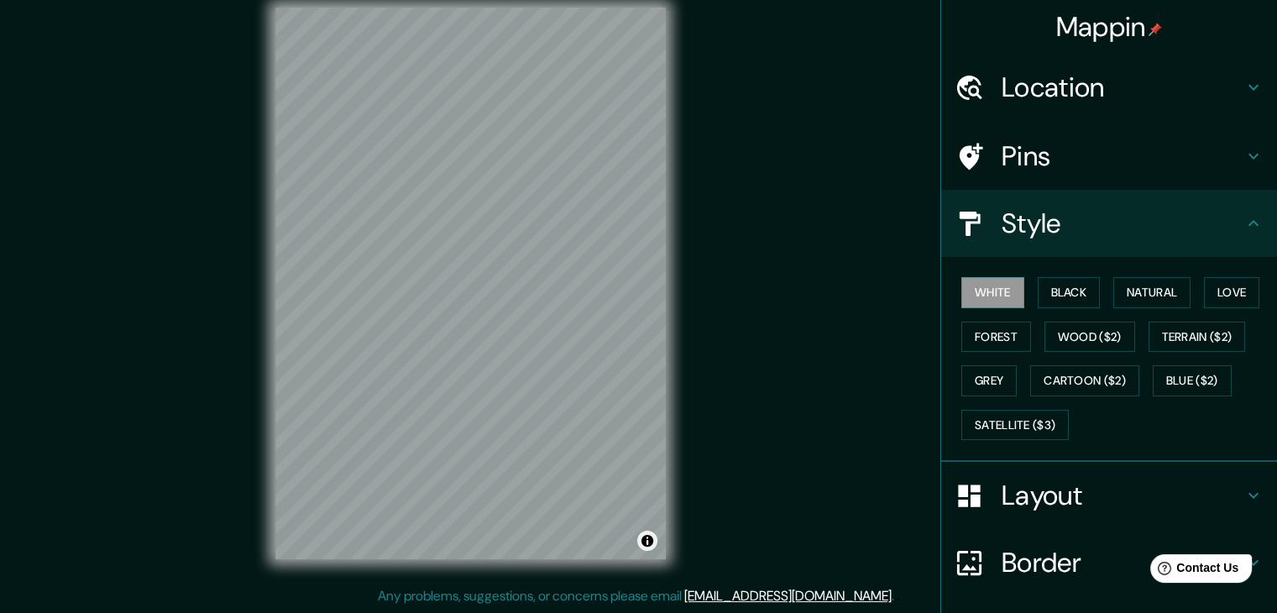
click at [638, 544] on div "© Mapbox © OpenStreetMap Improve this map" at bounding box center [470, 284] width 390 height 552
drag, startPoint x: 678, startPoint y: 558, endPoint x: 667, endPoint y: 552, distance: 13.5
click at [672, 556] on div "© Mapbox © OpenStreetMap Improve this map" at bounding box center [470, 283] width 444 height 605
click at [641, 540] on button "Toggle attribution" at bounding box center [647, 541] width 20 height 20
